Goal: Navigation & Orientation: Find specific page/section

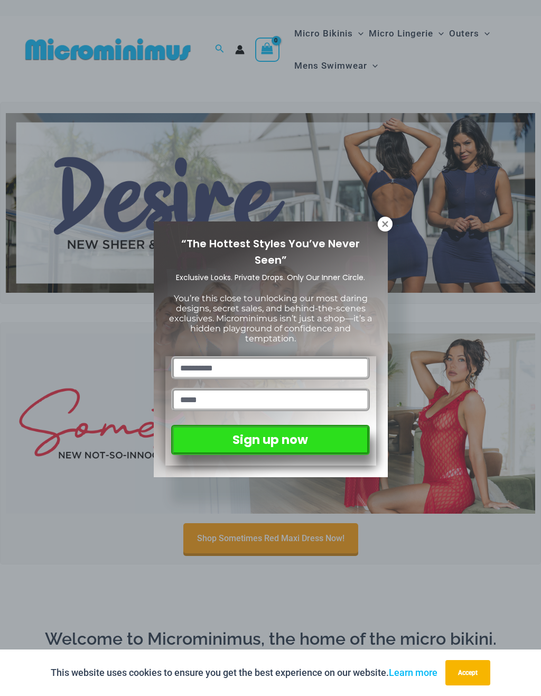
click at [376, 228] on div "“The Hottest Styles You’ve Never Seen” Exclusive Looks. Private Drops. Only Our…" at bounding box center [271, 349] width 234 height 256
click at [387, 228] on icon at bounding box center [385, 224] width 10 height 10
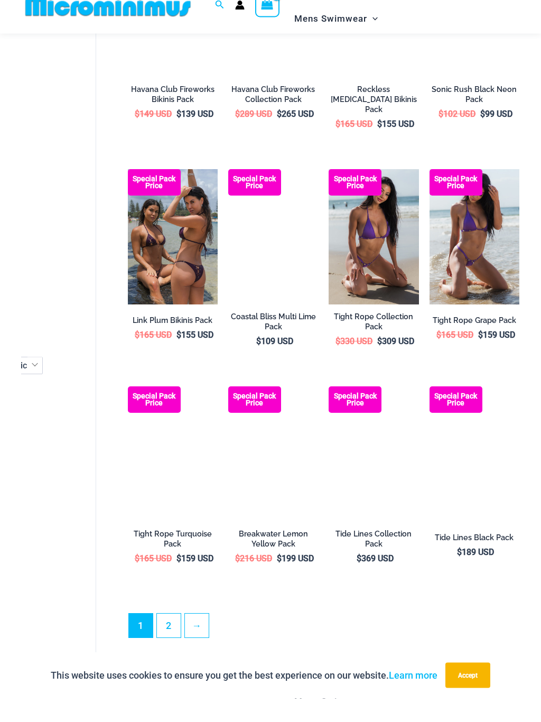
scroll to position [1262, 0]
